Goal: Information Seeking & Learning: Learn about a topic

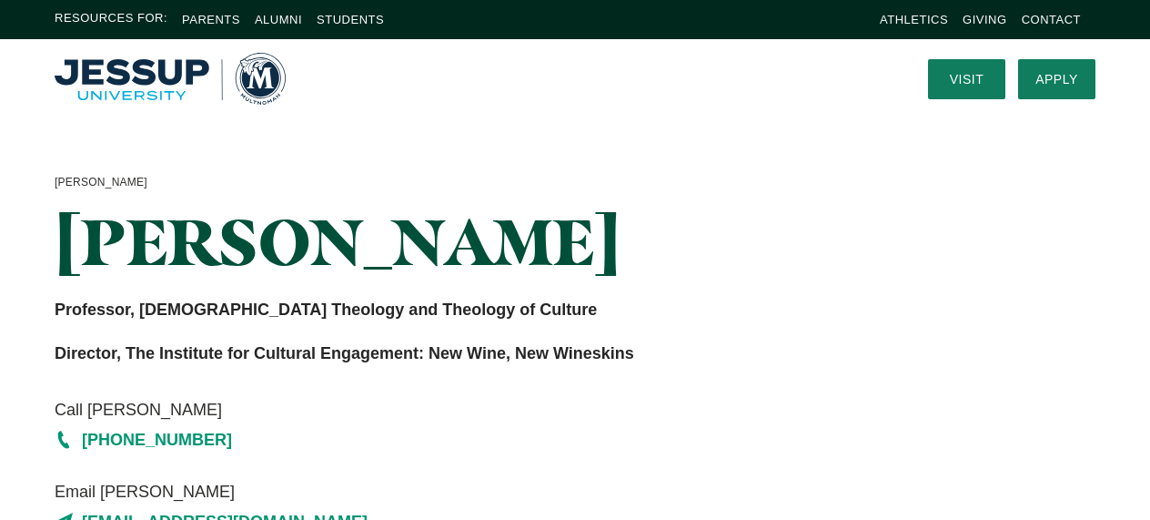
click at [361, 157] on div "[PERSON_NAME] [PERSON_NAME] [PERSON_NAME] Professor, [DEMOGRAPHIC_DATA] Theolog…" at bounding box center [575, 354] width 1150 height 472
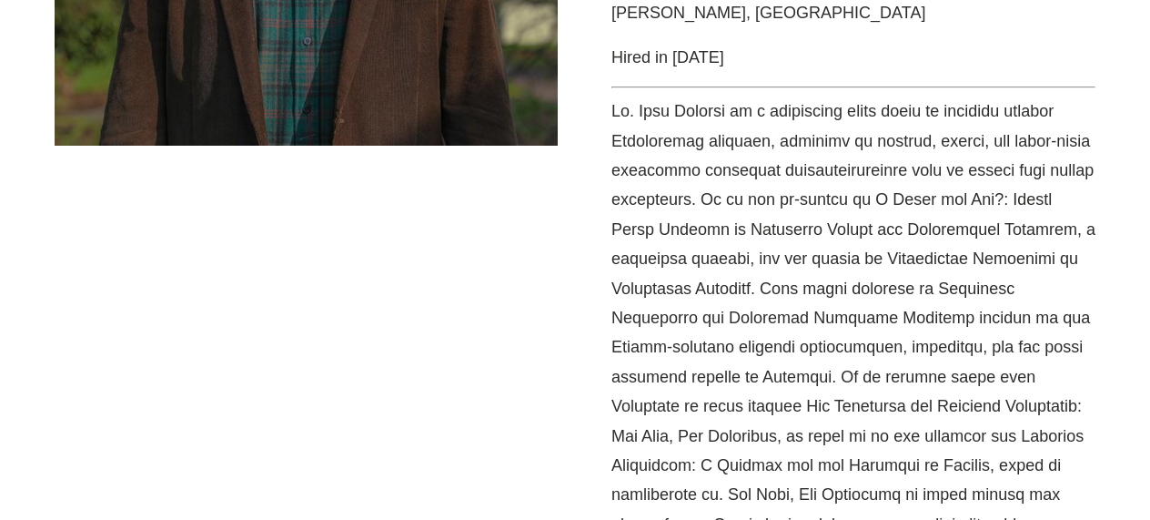
scroll to position [1003, 0]
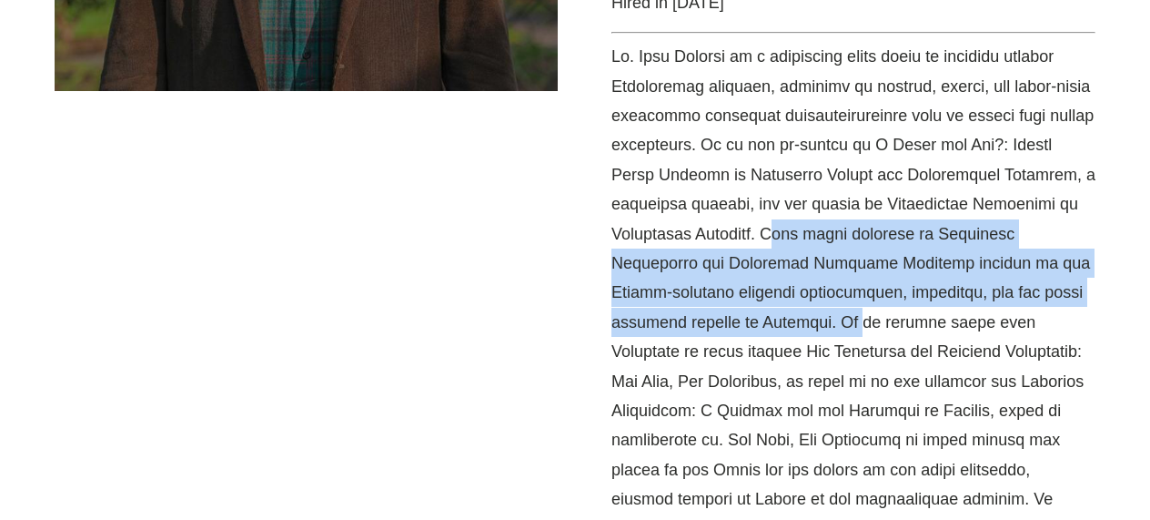
drag, startPoint x: 705, startPoint y: 247, endPoint x: 700, endPoint y: 142, distance: 104.8
click at [701, 141] on p "Media Content" at bounding box center [854, 307] width 484 height 531
click at [700, 142] on p "Media Content" at bounding box center [854, 307] width 484 height 531
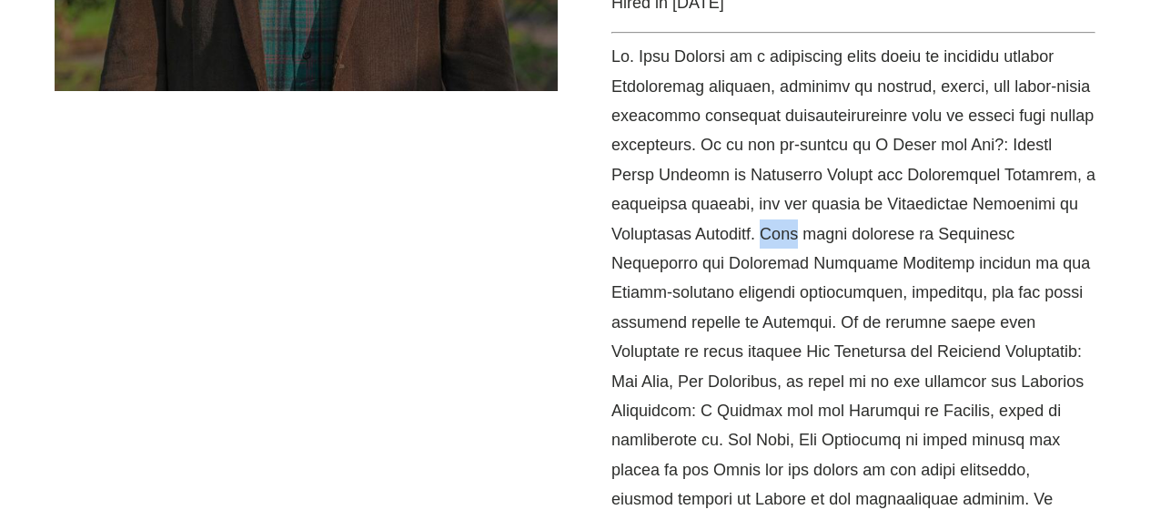
click at [700, 142] on p "Media Content" at bounding box center [854, 307] width 484 height 531
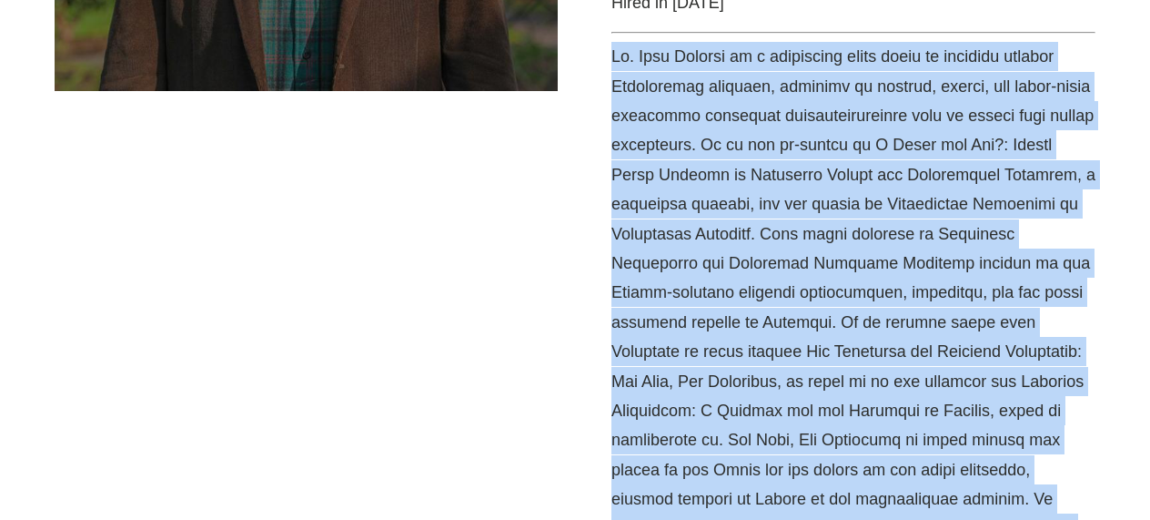
click at [700, 142] on p "Media Content" at bounding box center [854, 307] width 484 height 531
click at [703, 144] on p "Media Content" at bounding box center [854, 307] width 484 height 531
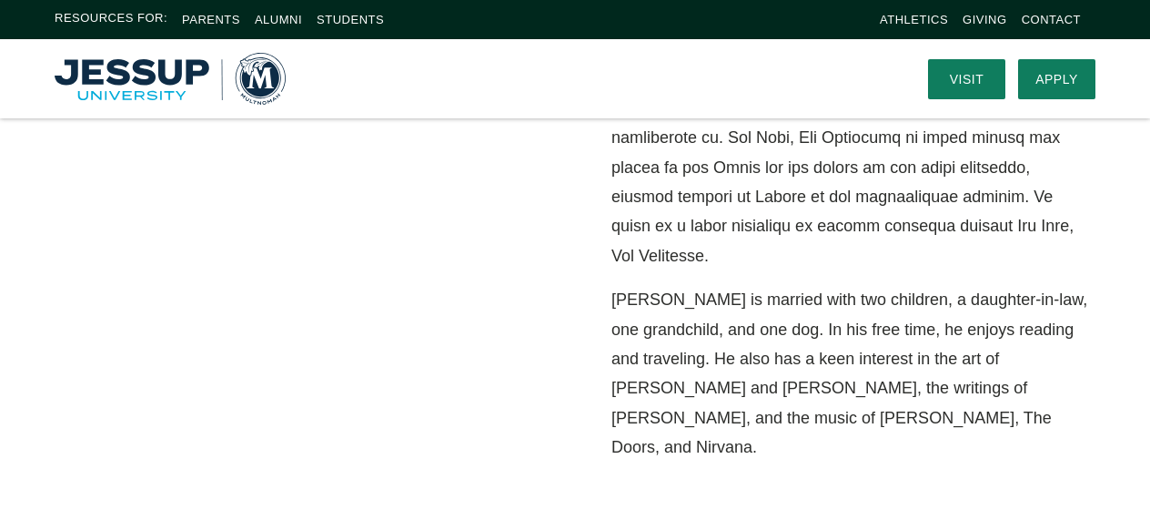
scroll to position [1286, 0]
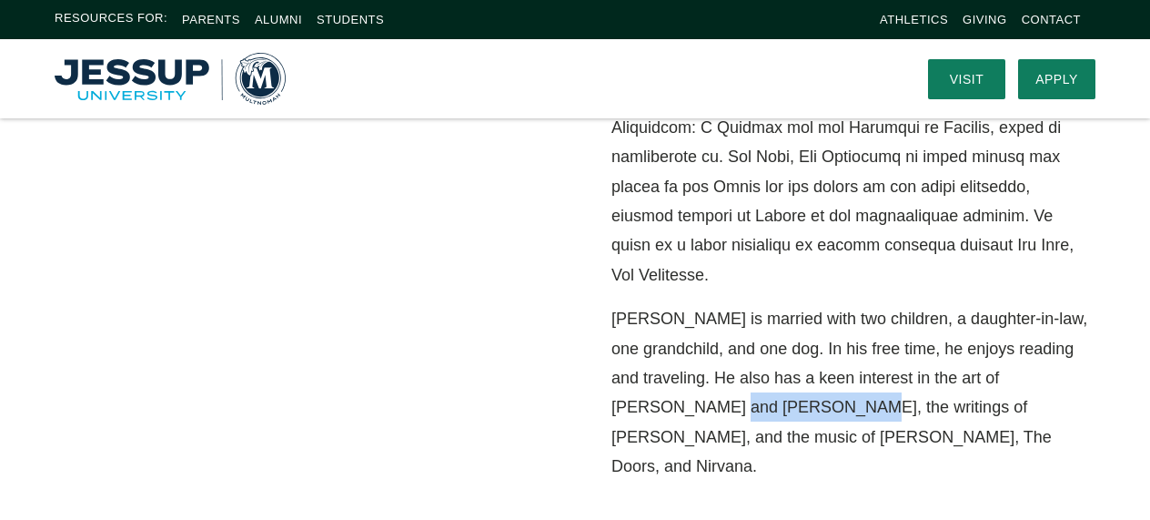
drag, startPoint x: 710, startPoint y: 291, endPoint x: 832, endPoint y: 298, distance: 122.1
click at [832, 304] on p "[PERSON_NAME] is married with two children, a daughter-in-law, one grandchild, …" at bounding box center [854, 392] width 484 height 177
click at [816, 304] on p "[PERSON_NAME] is married with two children, a daughter-in-law, one grandchild, …" at bounding box center [854, 392] width 484 height 177
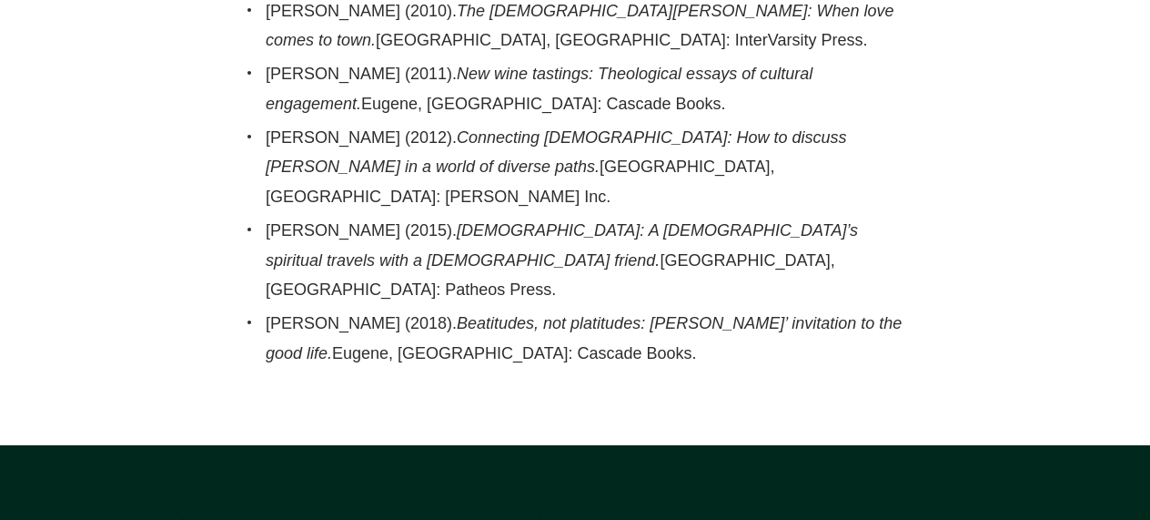
scroll to position [2249, 0]
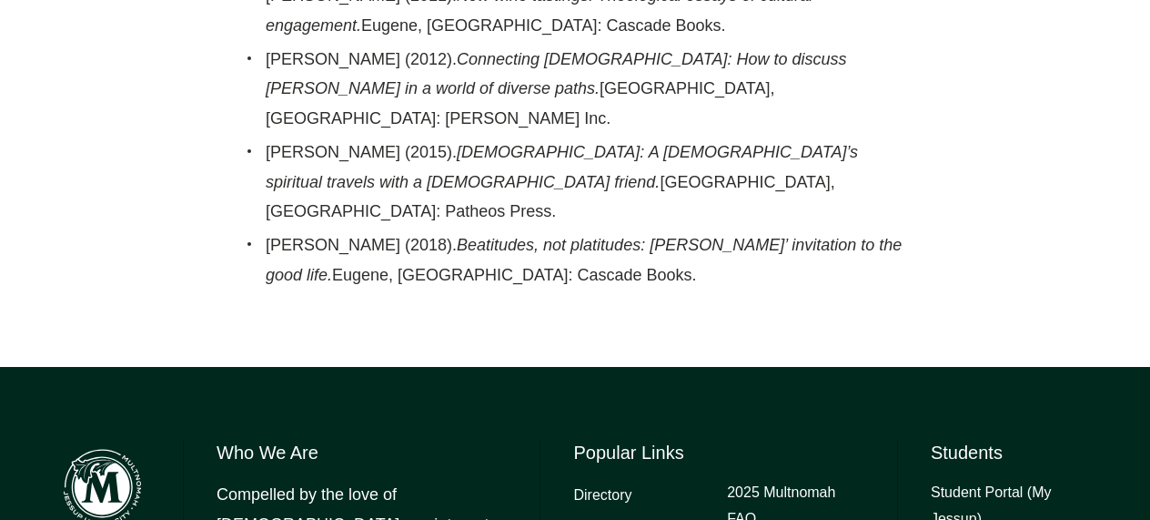
click at [120, 440] on img at bounding box center [103, 488] width 96 height 96
click at [140, 440] on img at bounding box center [103, 488] width 96 height 96
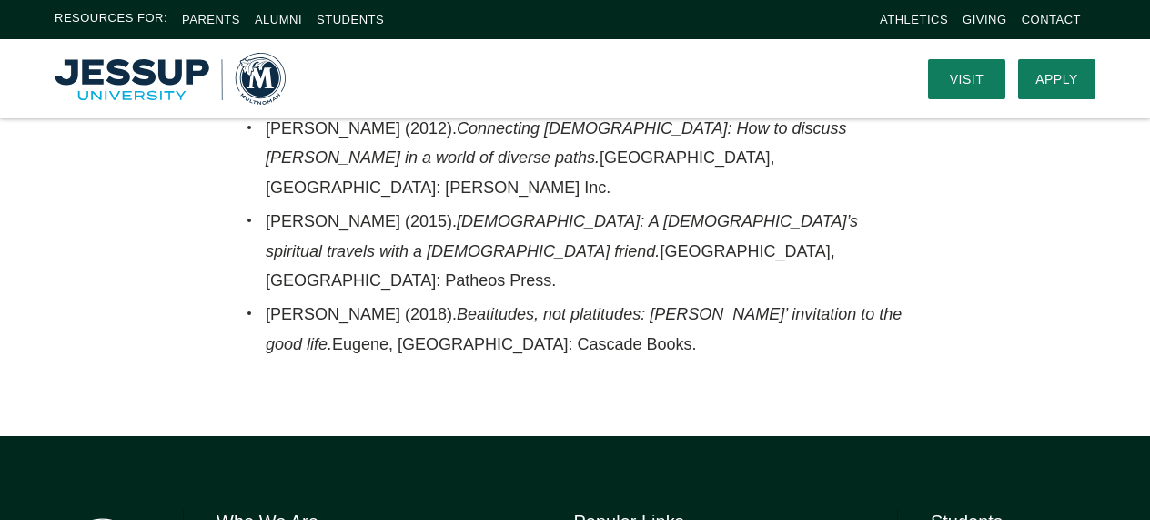
scroll to position [2176, 0]
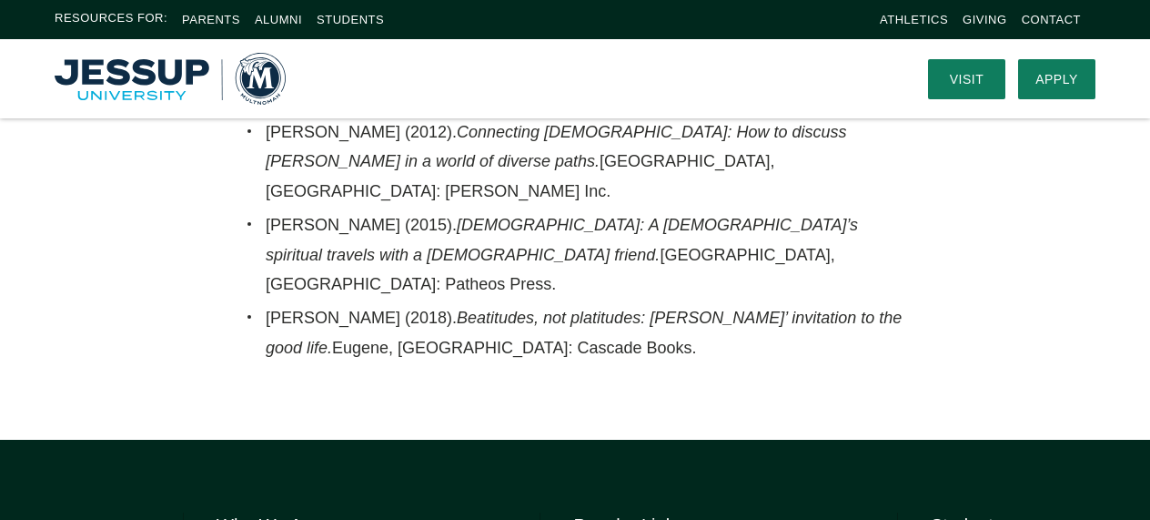
click at [256, 82] on img "Home" at bounding box center [170, 79] width 231 height 52
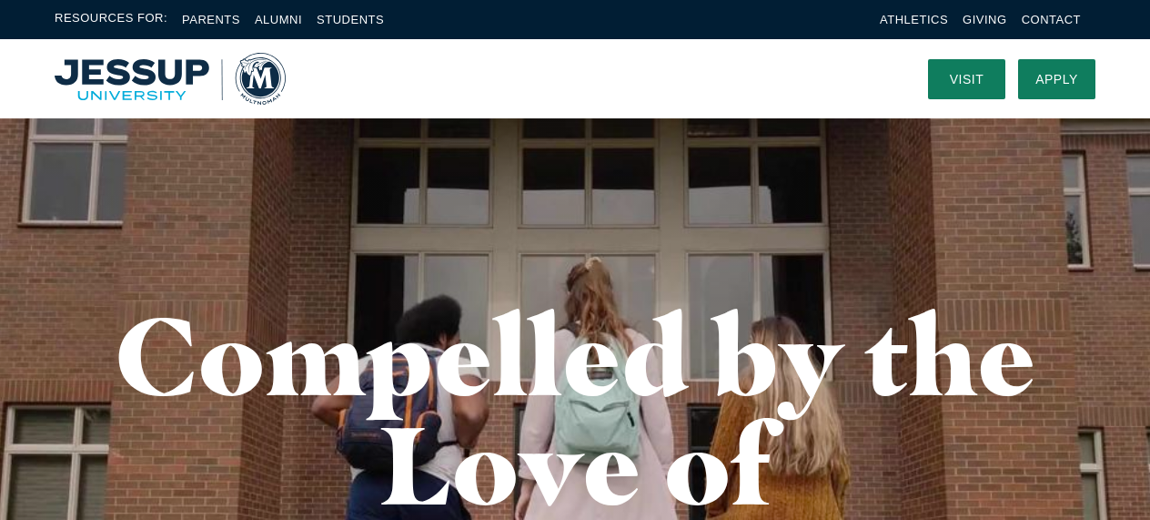
click at [286, 158] on div "Compelled by the Love of Christ" at bounding box center [575, 464] width 1150 height 692
click at [144, 59] on img "Home" at bounding box center [170, 79] width 231 height 52
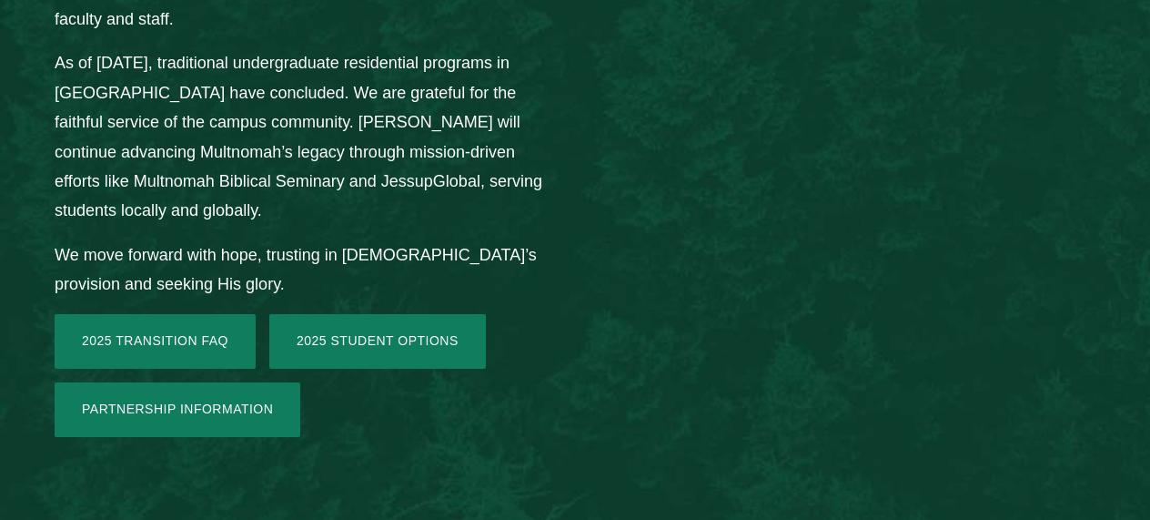
scroll to position [3009, 0]
